Goal: Information Seeking & Learning: Check status

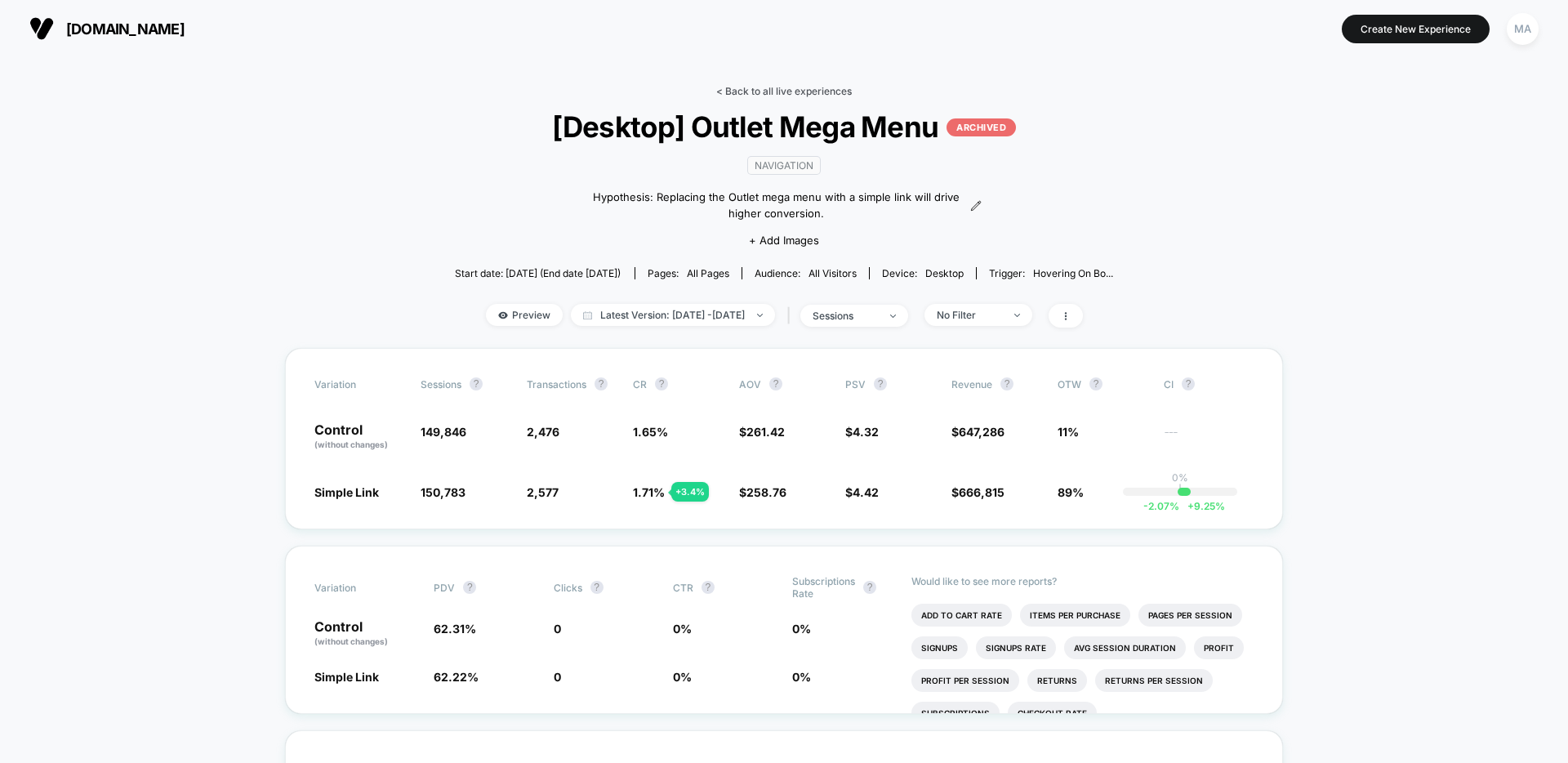
click at [758, 85] on link "< Back to all live experiences" at bounding box center [784, 91] width 136 height 12
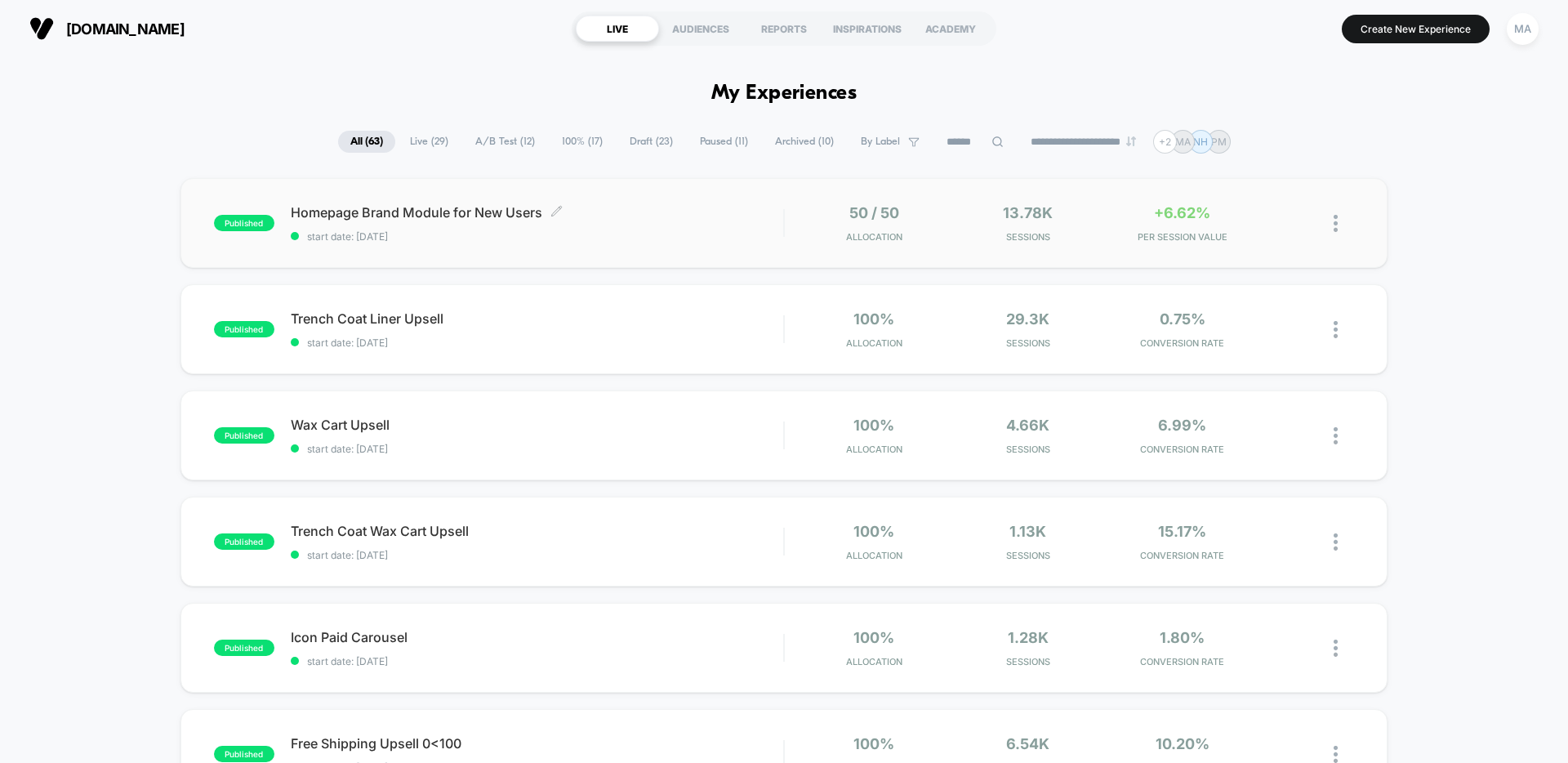
click at [676, 229] on div "Homepage Brand Module for New Users Click to edit experience details Click to e…" at bounding box center [537, 224] width 493 height 39
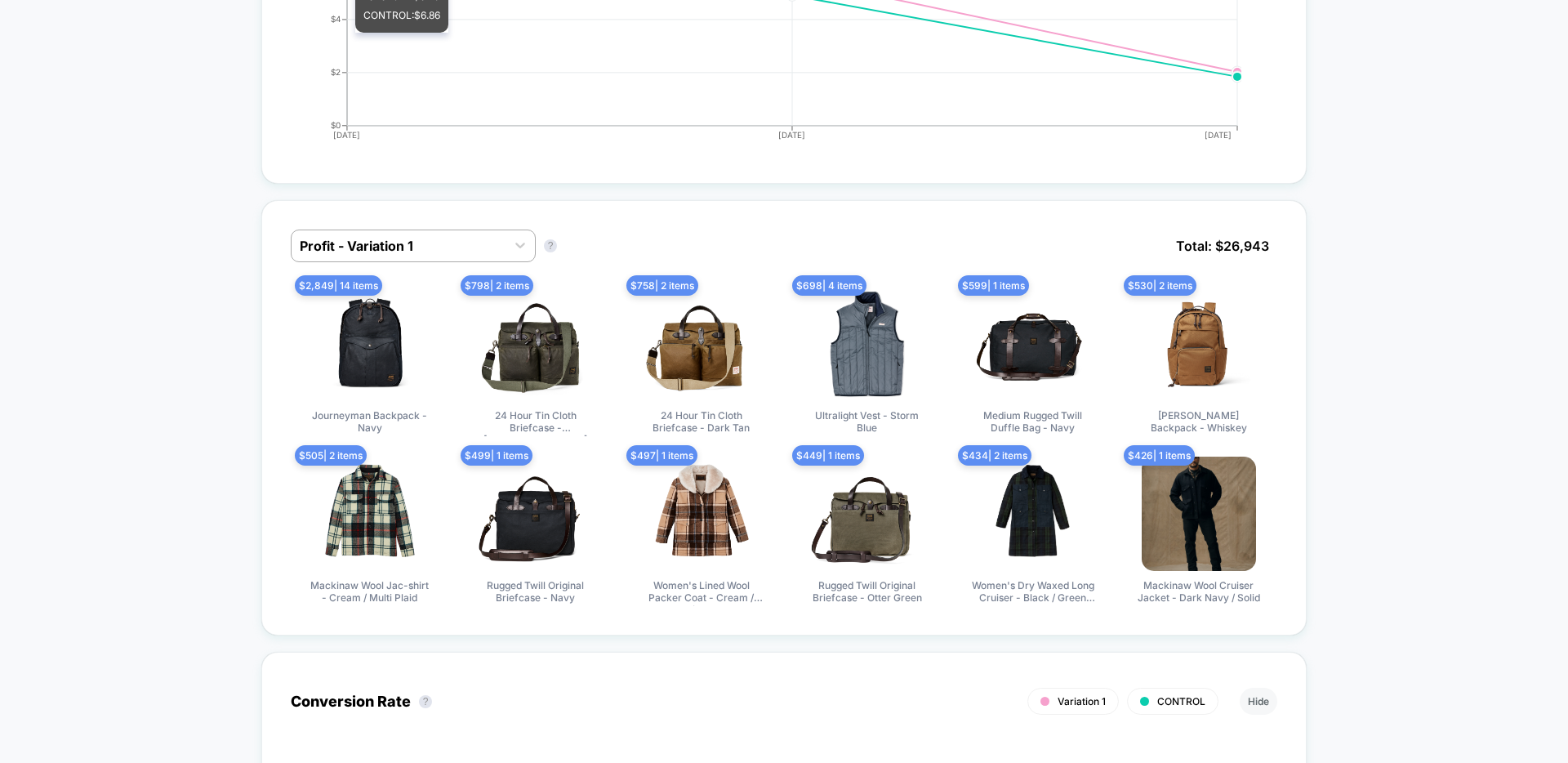
scroll to position [949, 0]
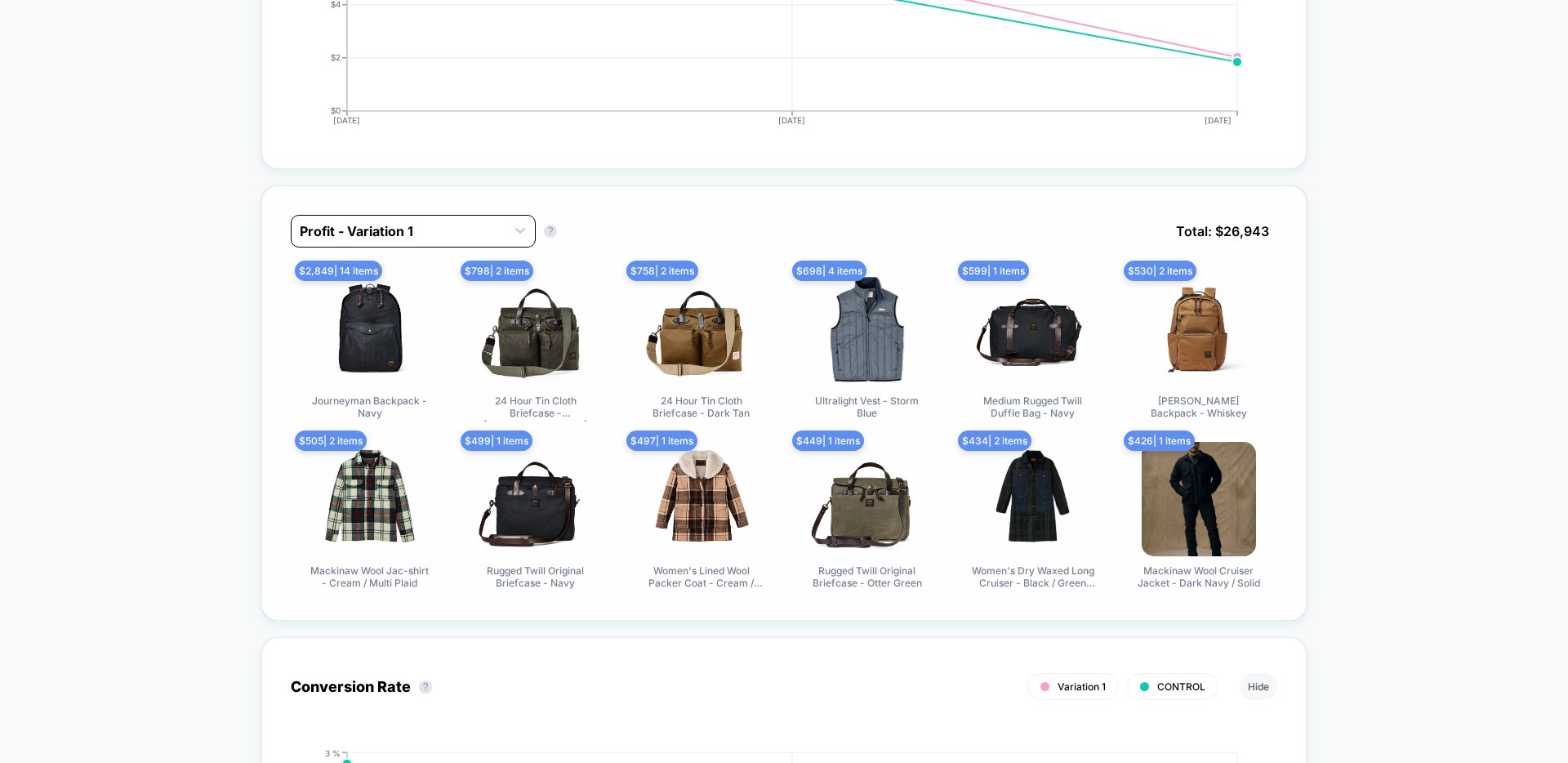
click at [468, 229] on div "Profit - Variation 1" at bounding box center [398, 231] width 214 height 26
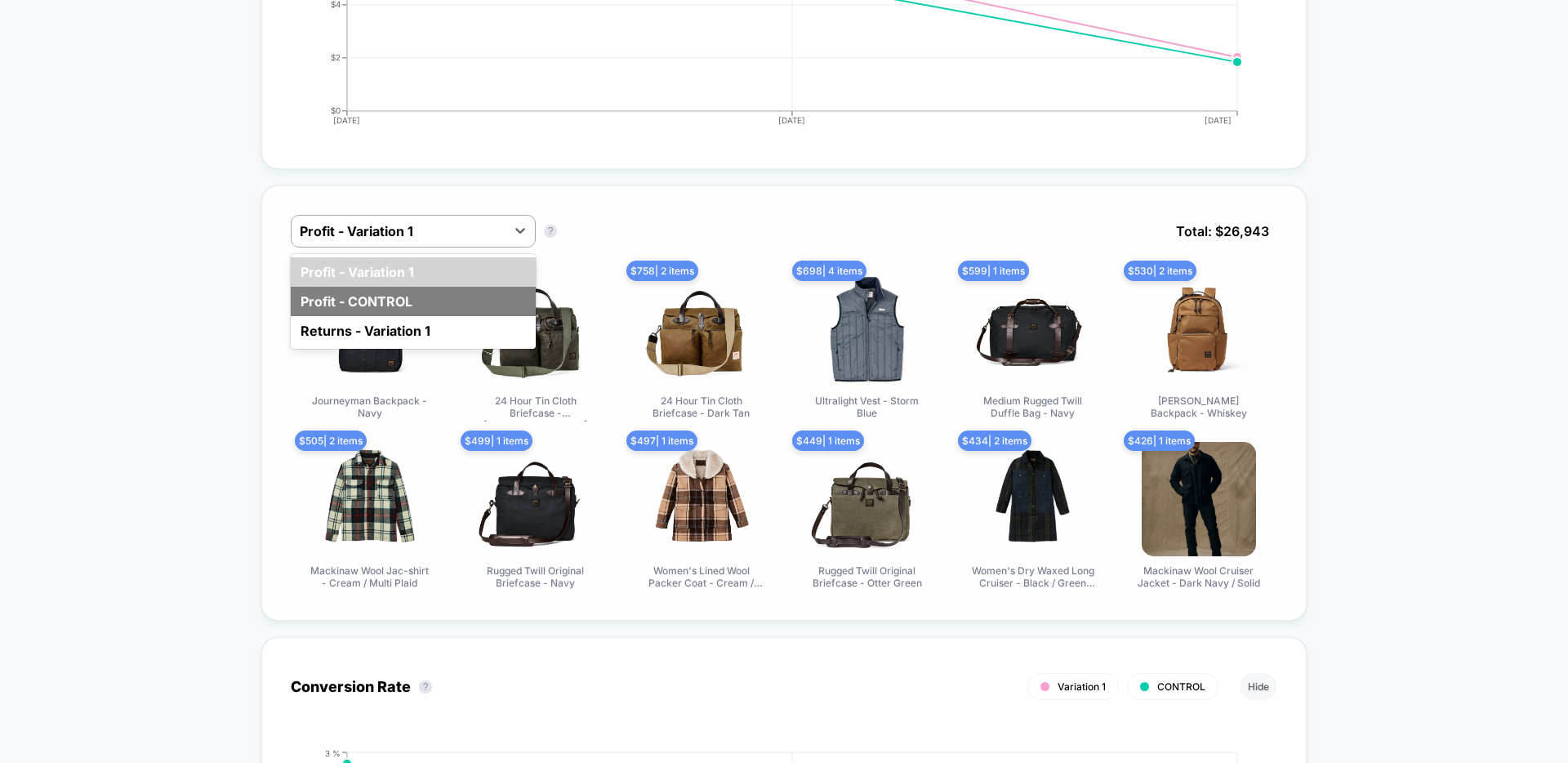
click at [421, 294] on div "Profit - CONTROL" at bounding box center [413, 300] width 245 height 29
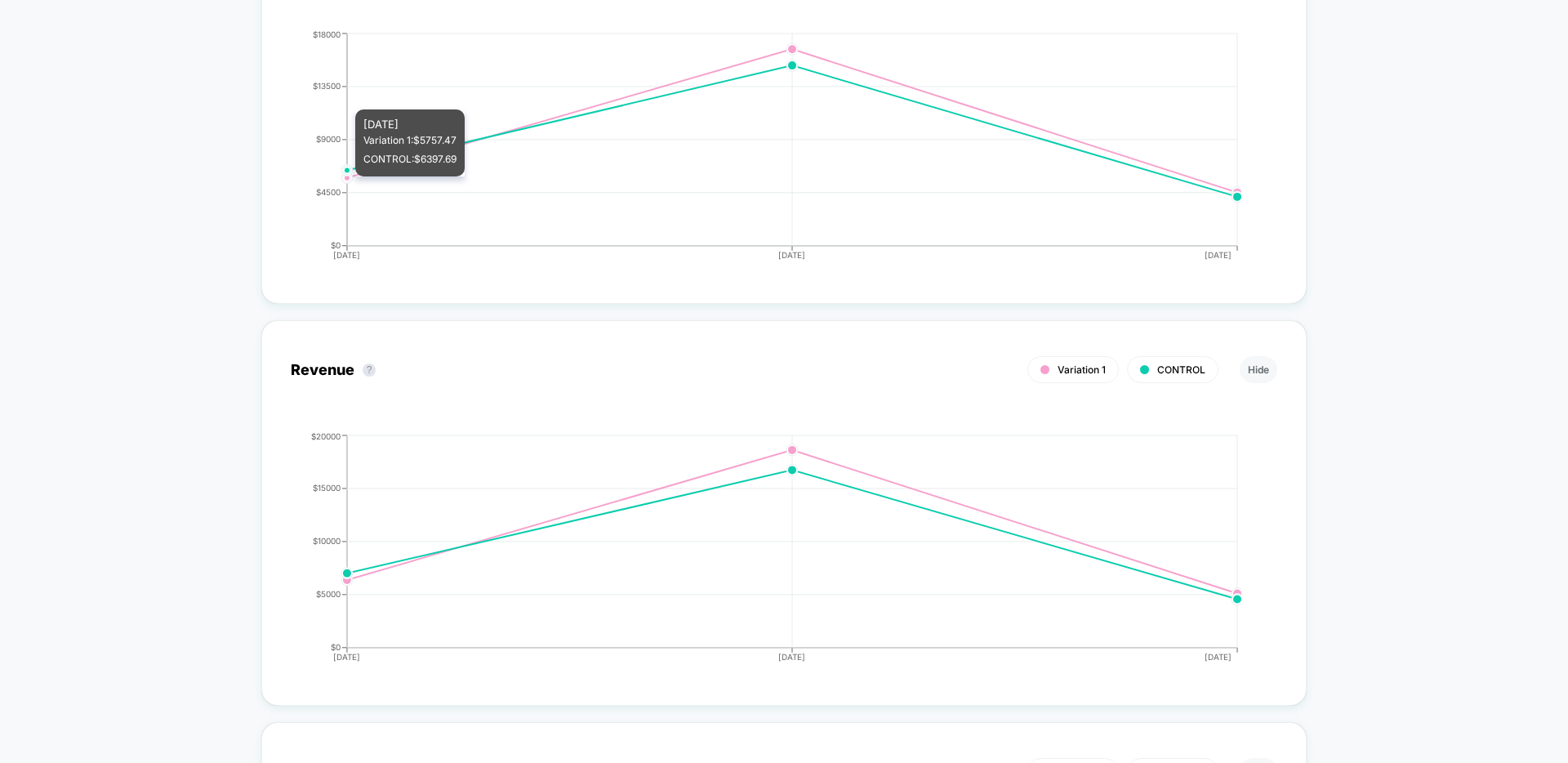
scroll to position [2102, 0]
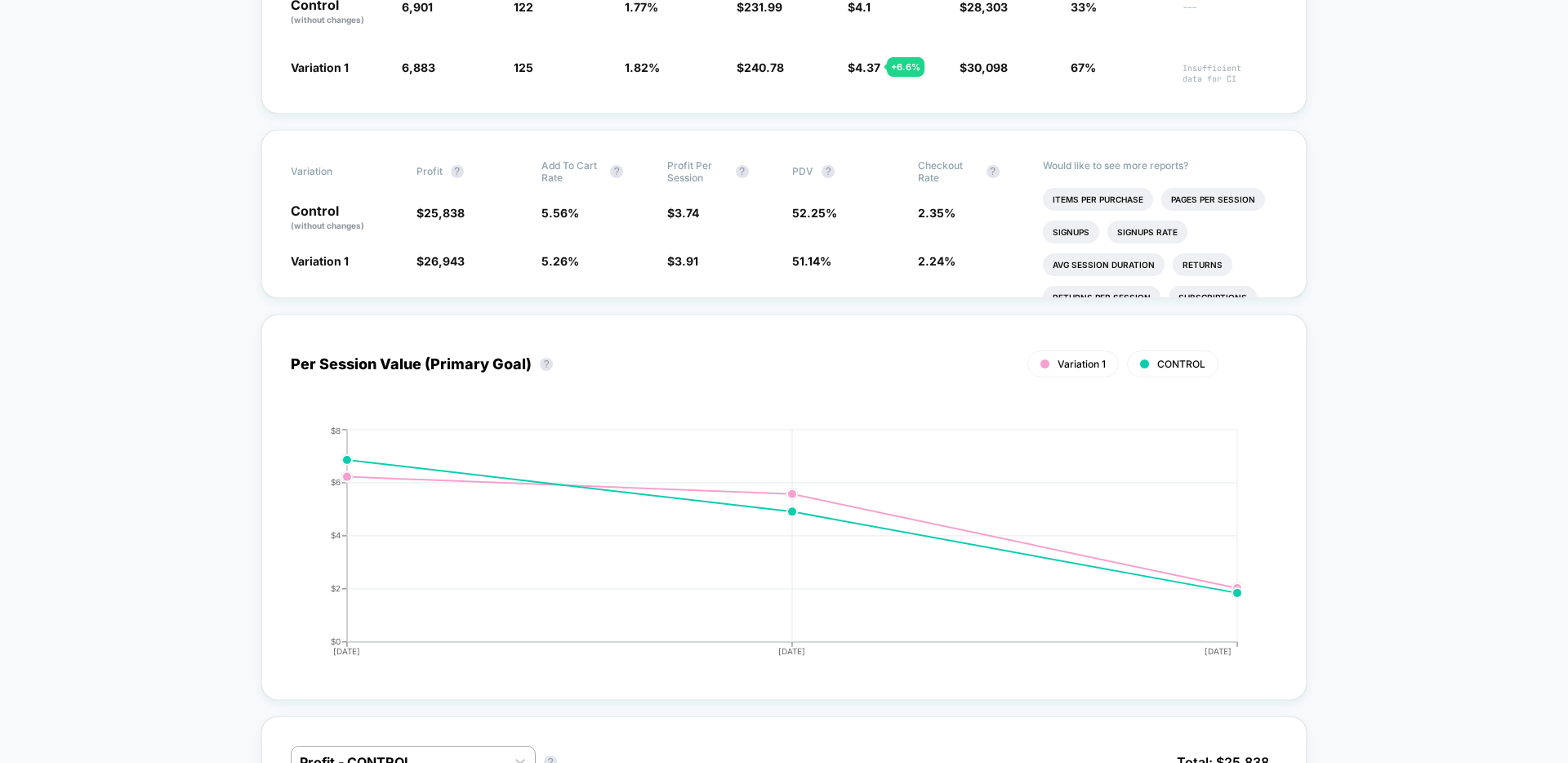
scroll to position [0, 0]
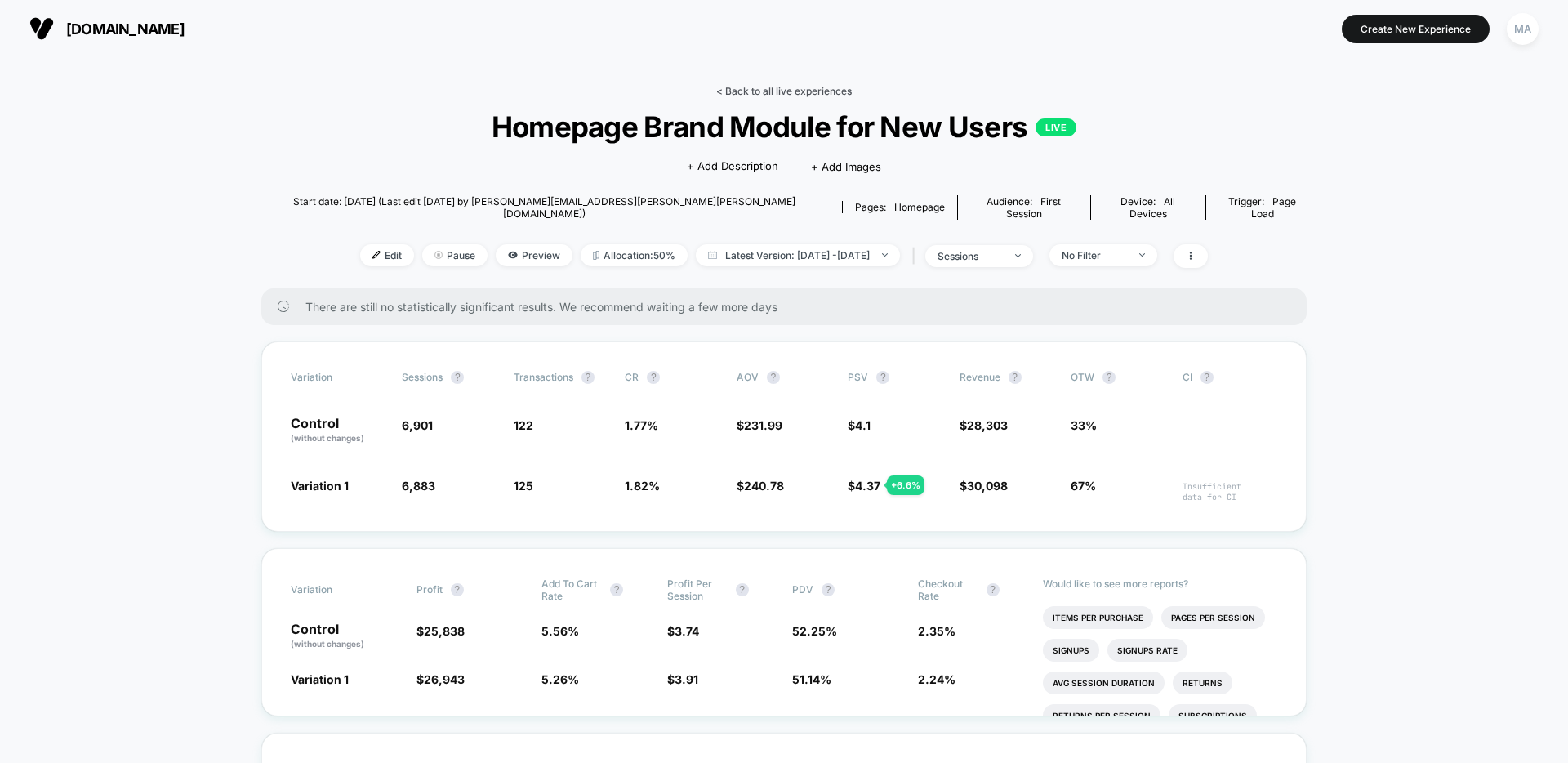
click at [770, 87] on link "< Back to all live experiences" at bounding box center [784, 91] width 136 height 12
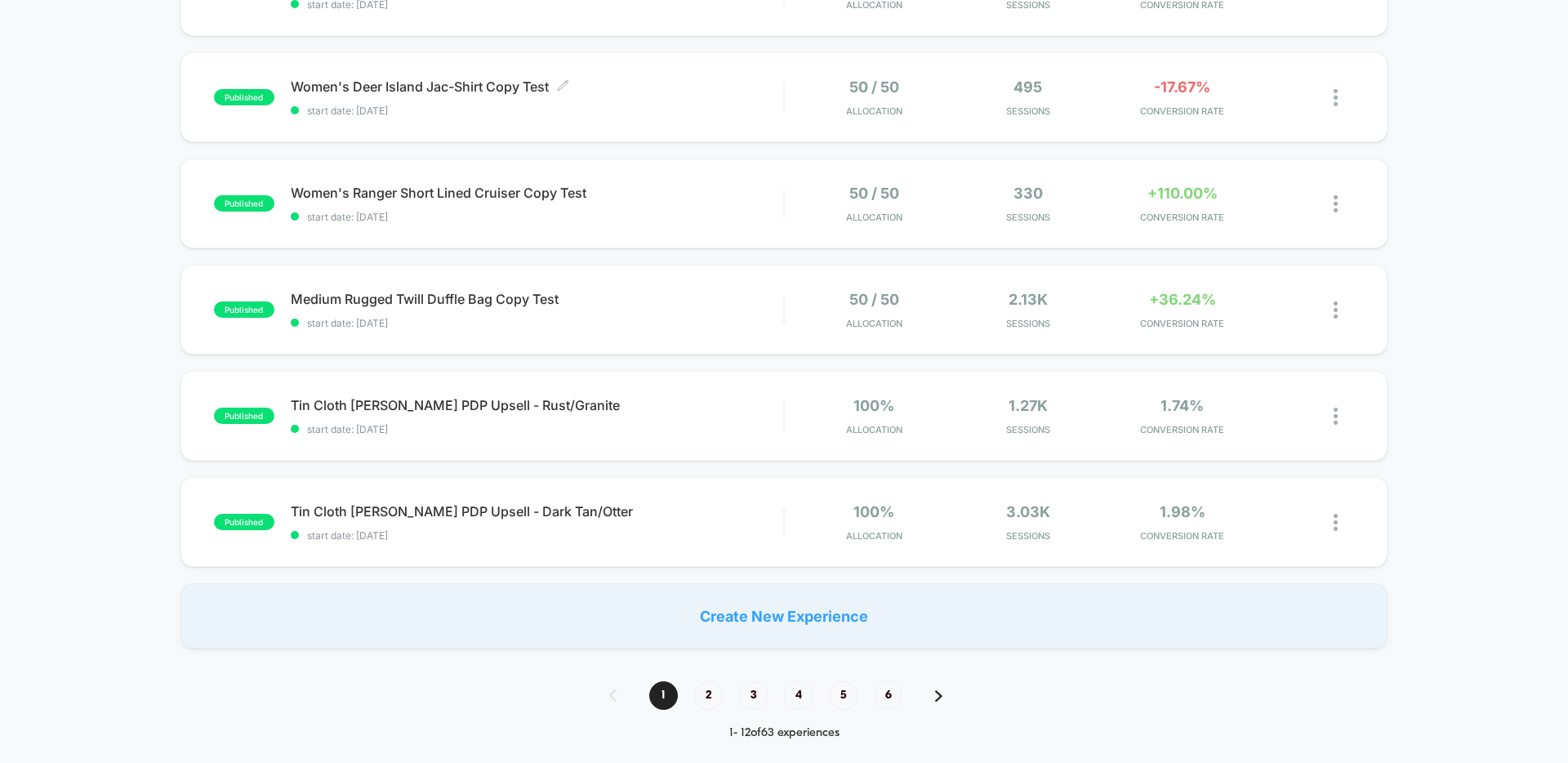
scroll to position [1121, 0]
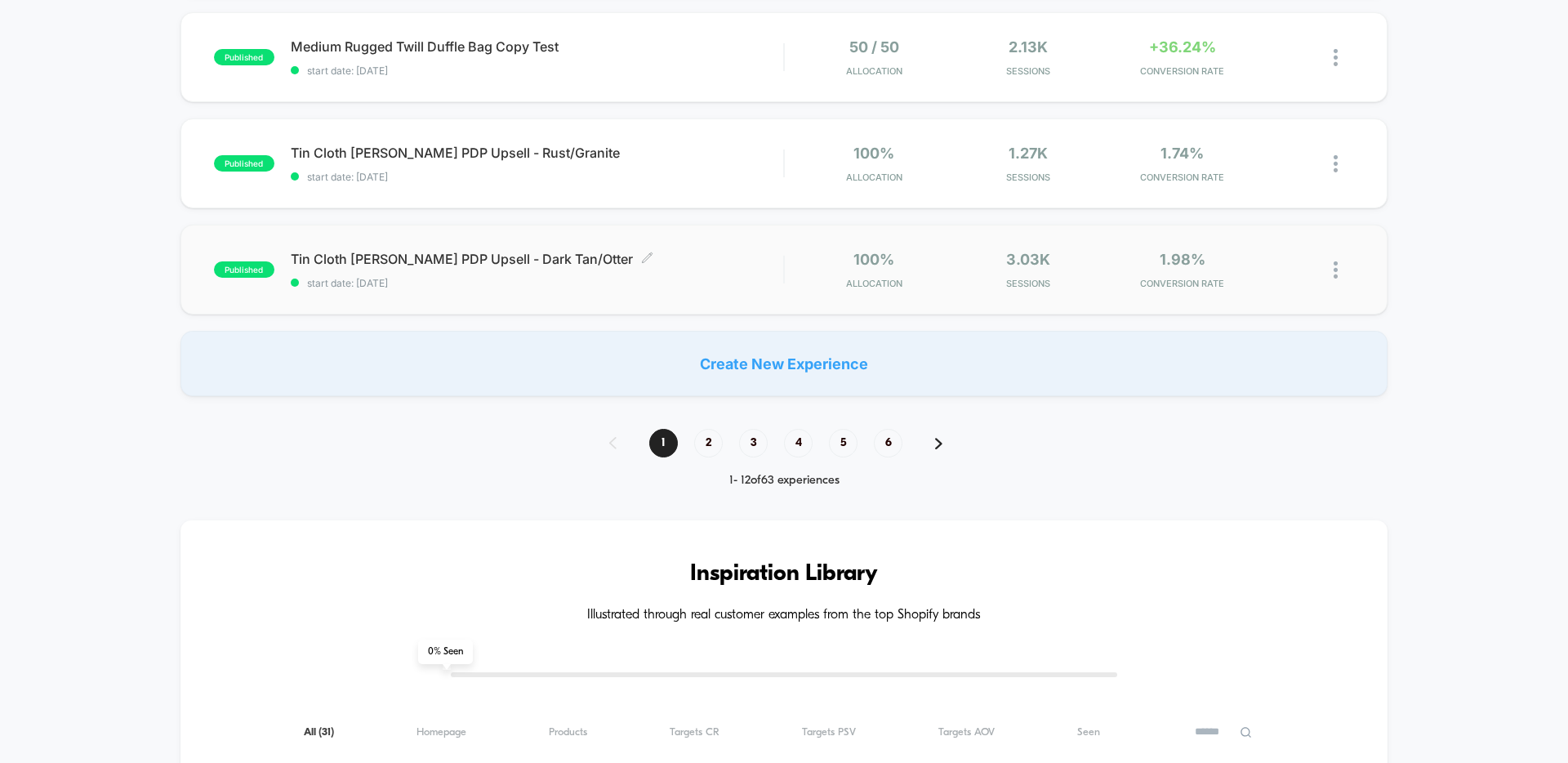
click at [526, 256] on span "Tin Cloth [PERSON_NAME] PDP Upsell - Dark Tan/Otter Click to edit experience de…" at bounding box center [537, 259] width 493 height 17
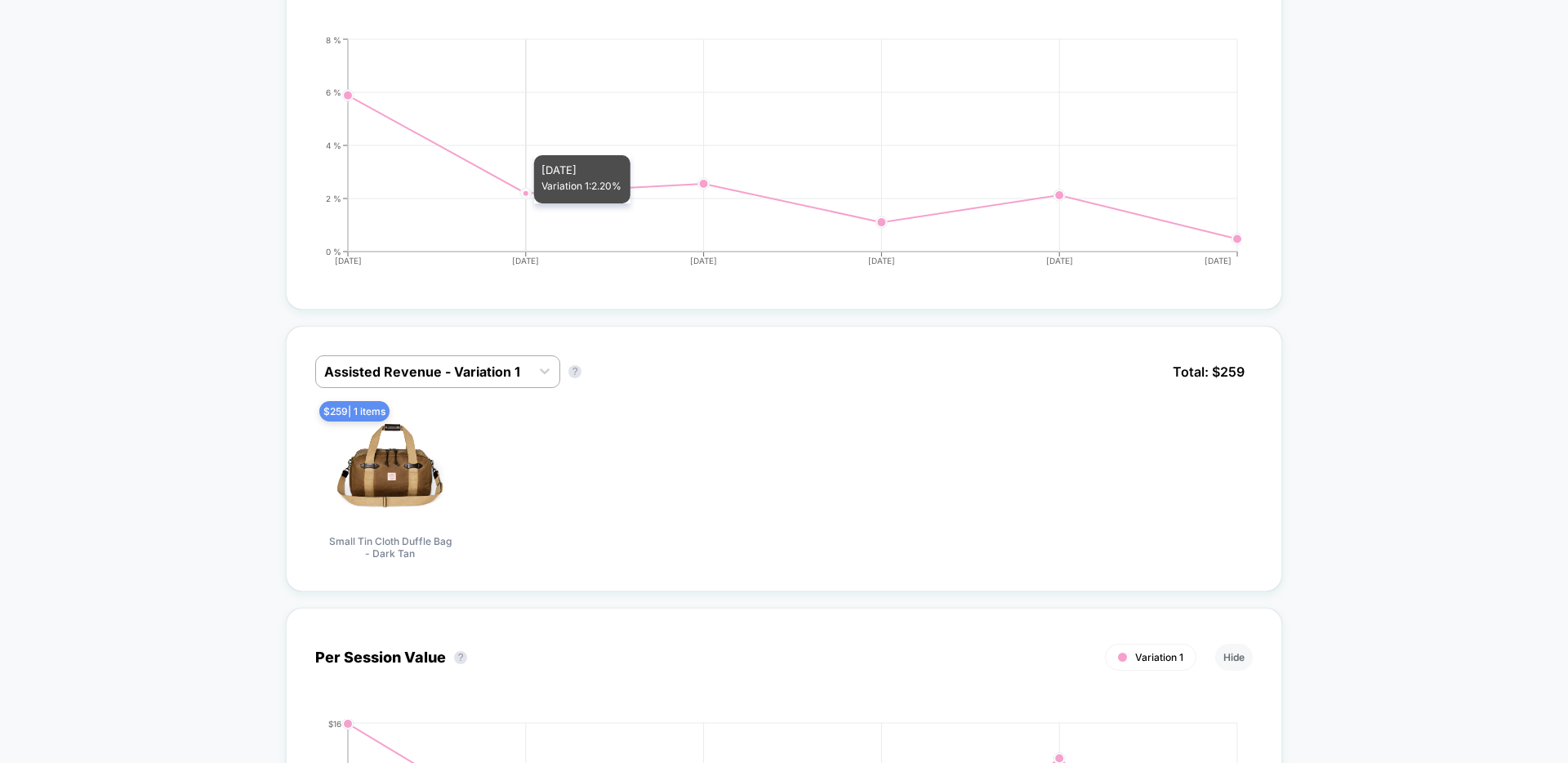
scroll to position [506, 0]
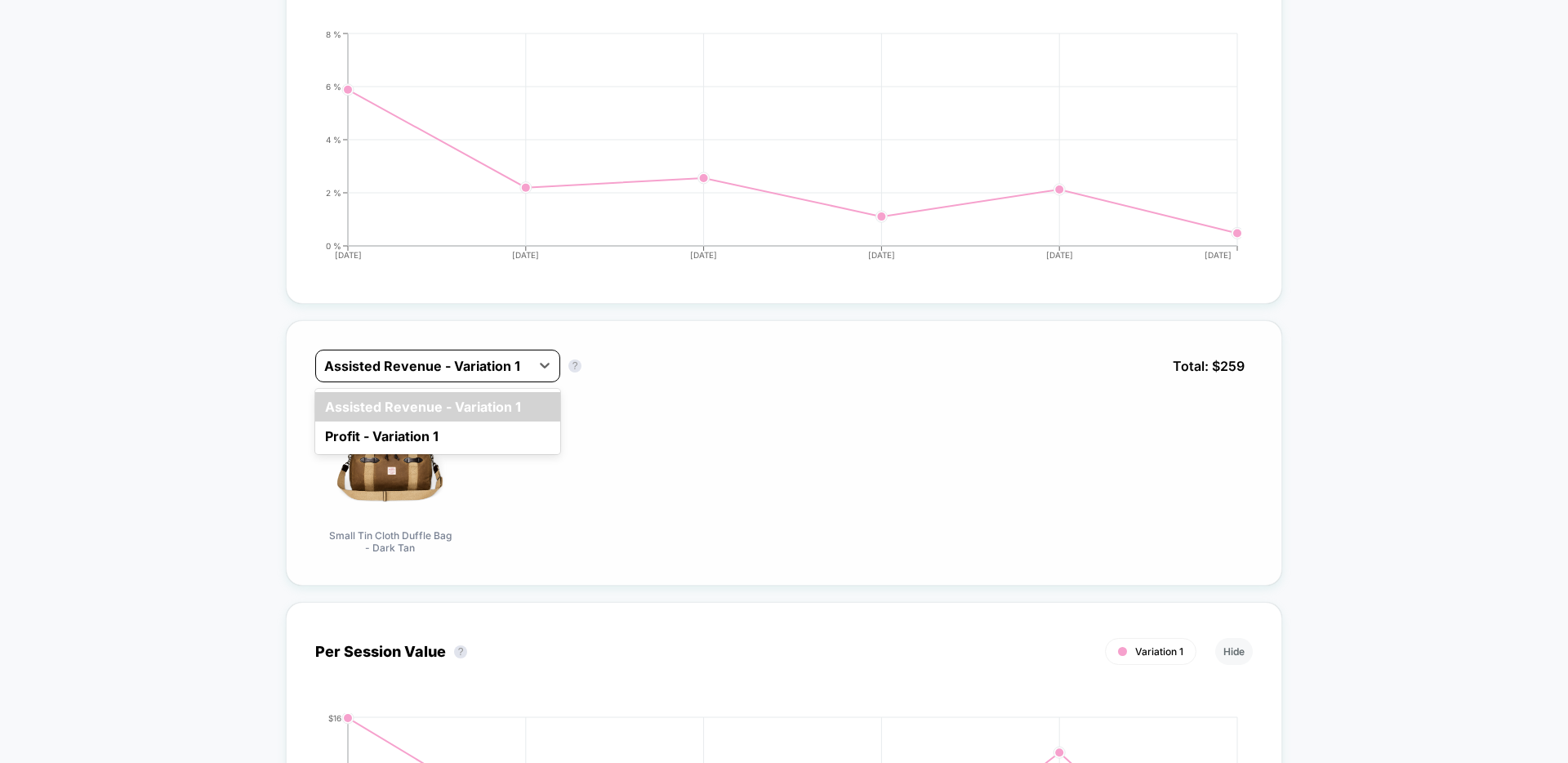
click at [431, 371] on div at bounding box center [423, 366] width 197 height 19
click at [407, 429] on div "Profit - Variation 1" at bounding box center [438, 435] width 245 height 29
